Goal: Obtain resource: Obtain resource

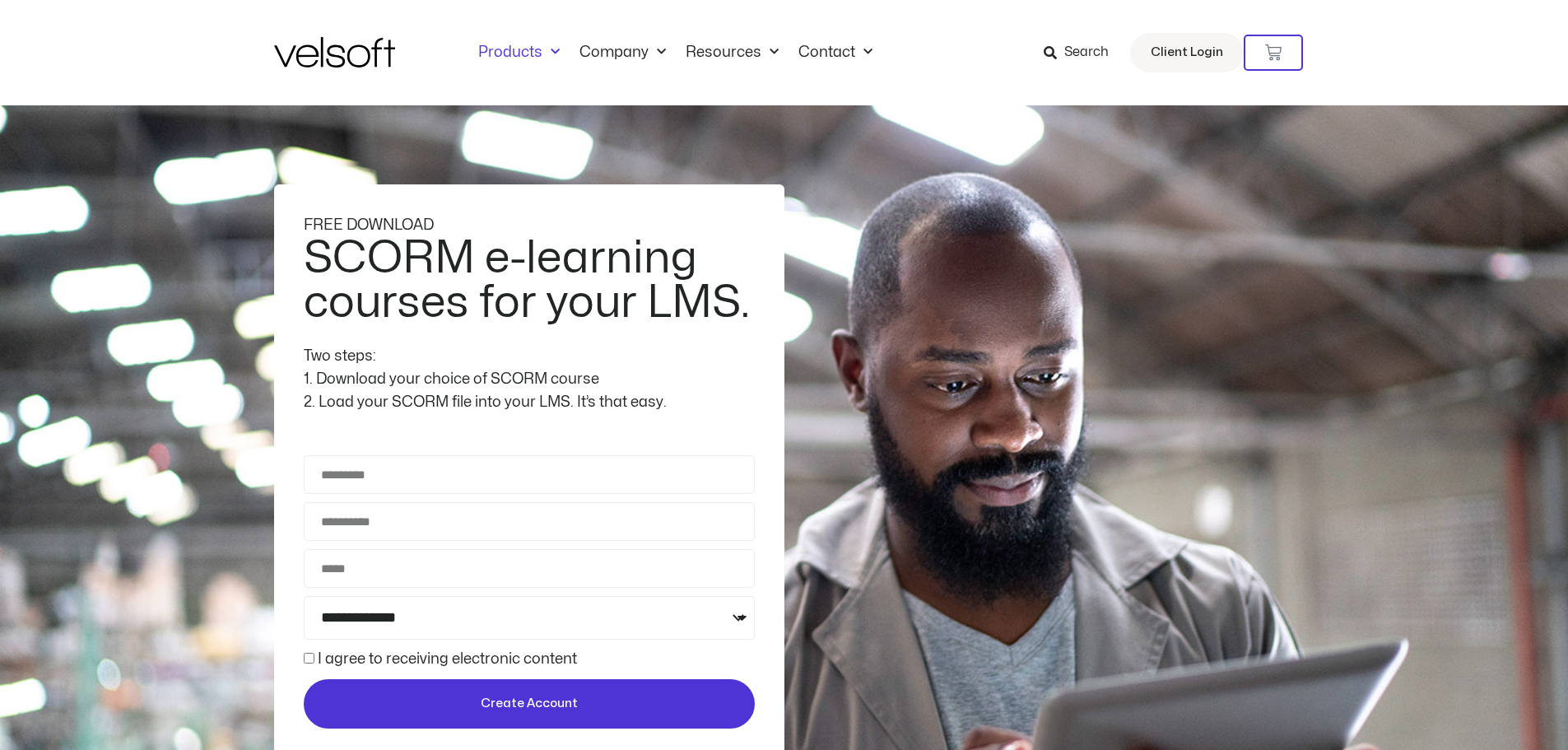
click at [520, 54] on link "Products" at bounding box center [518, 53] width 101 height 18
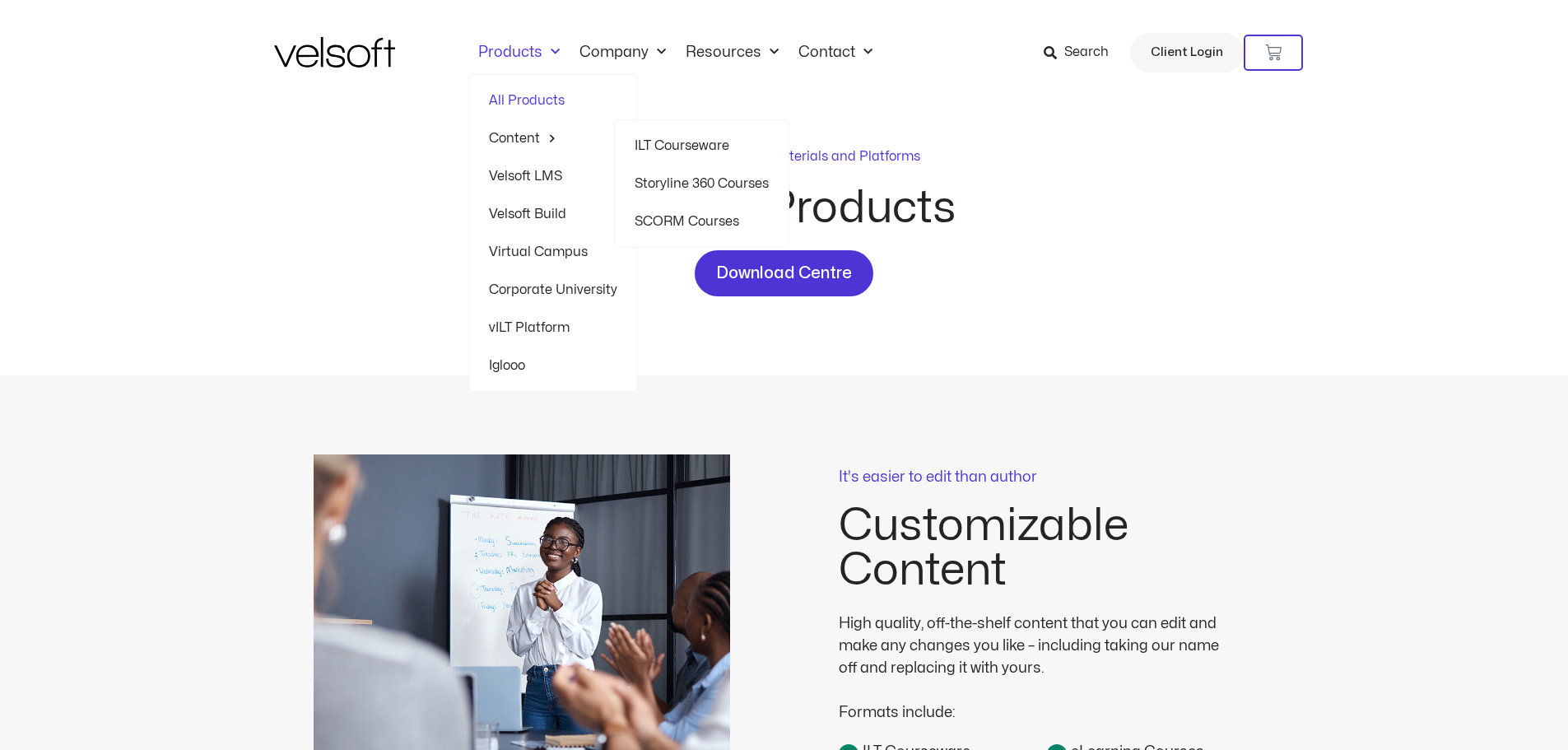
click at [719, 222] on link "SCORM Courses" at bounding box center [702, 221] width 134 height 38
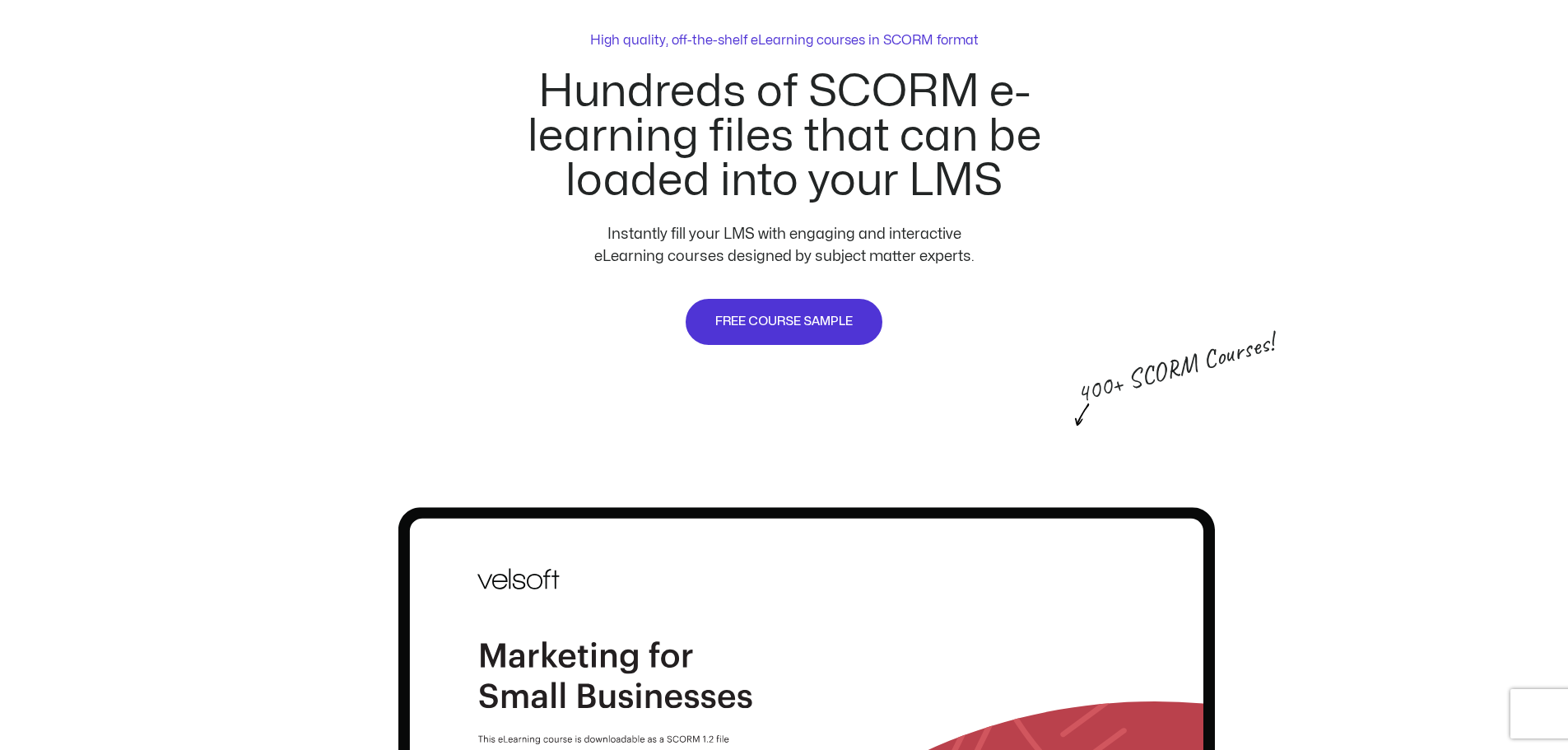
scroll to position [823, 0]
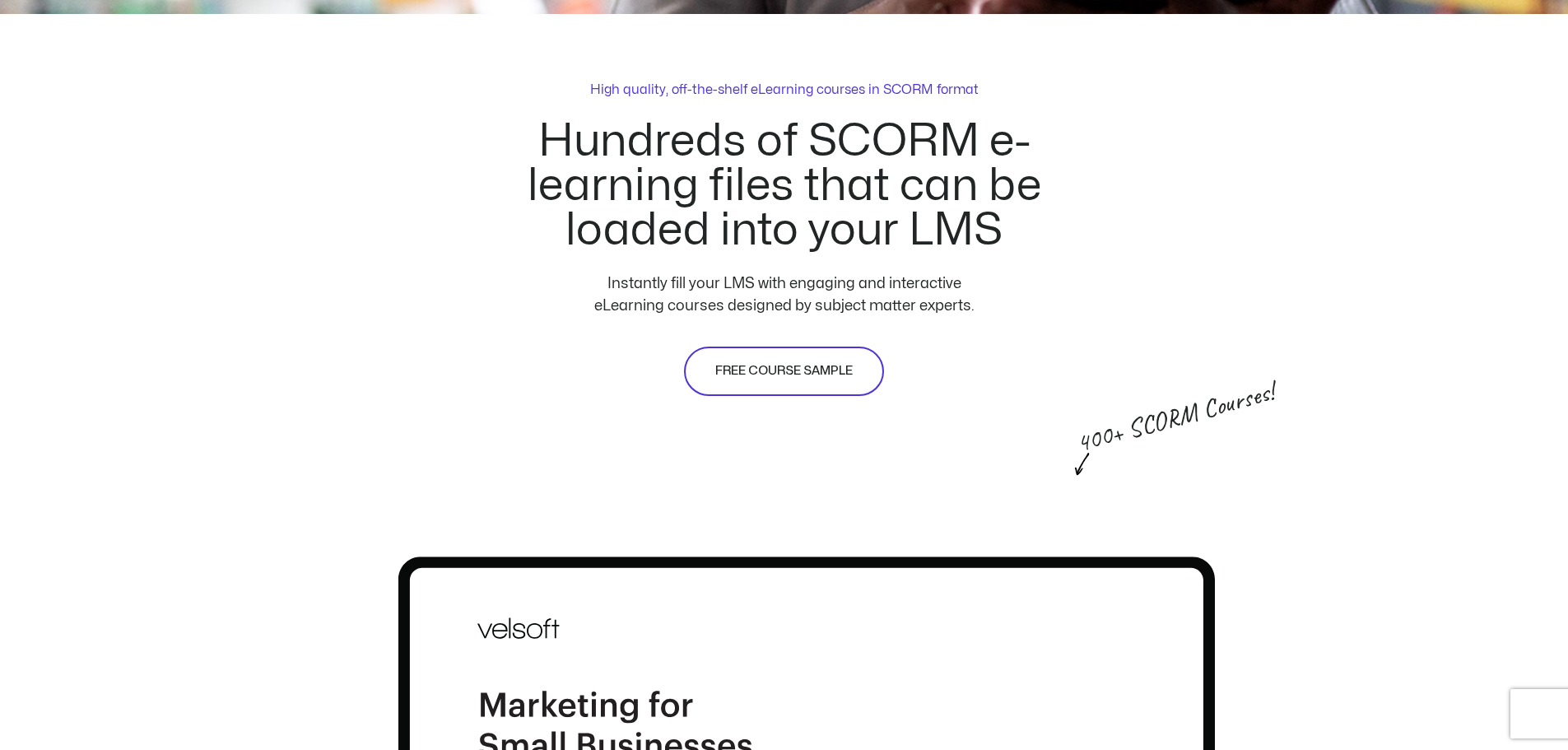
click at [818, 352] on link "FREE COURSE SAMPLE" at bounding box center [784, 371] width 200 height 49
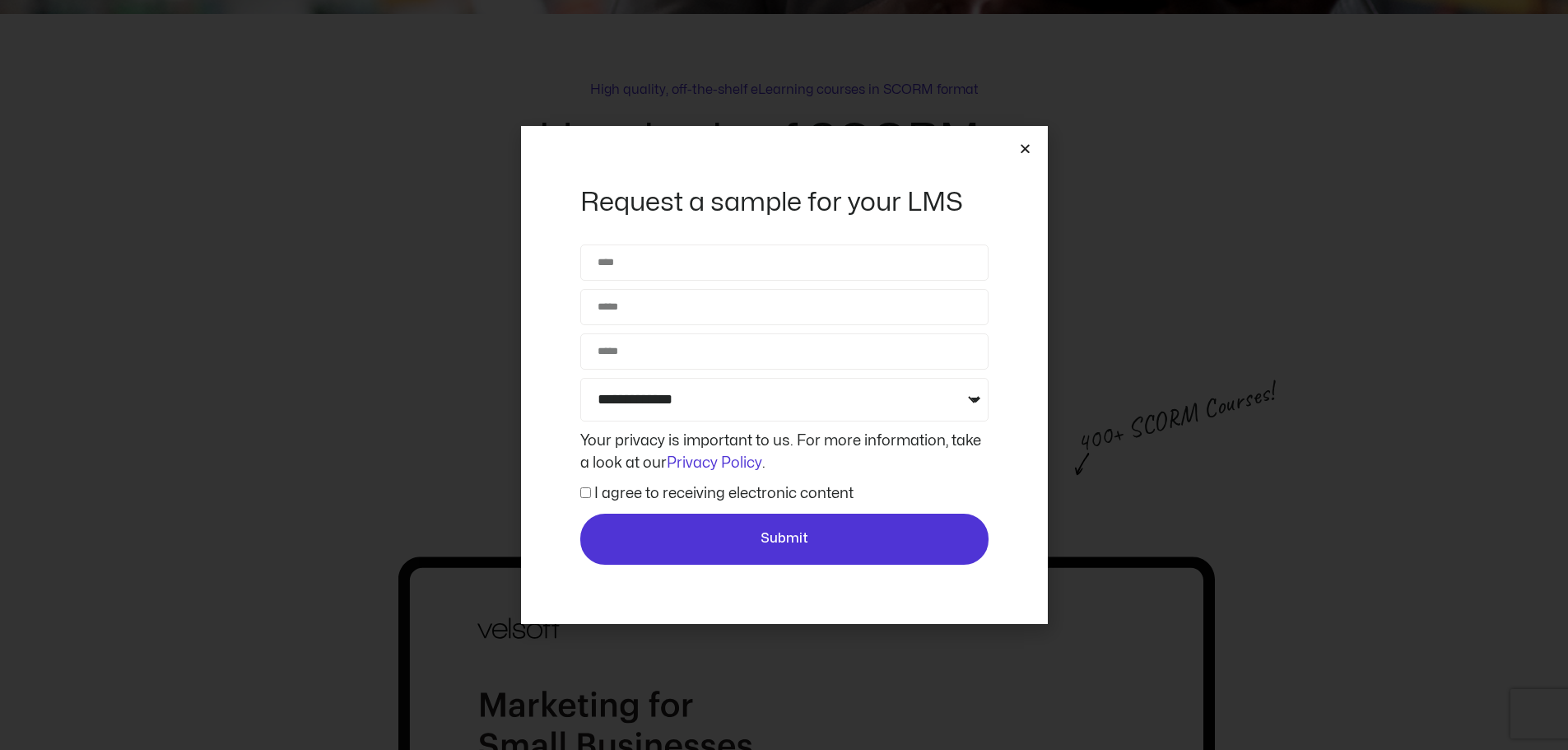
click at [1026, 148] on icon "Close" at bounding box center [1025, 148] width 13 height 12
